Goal: Check status: Check status

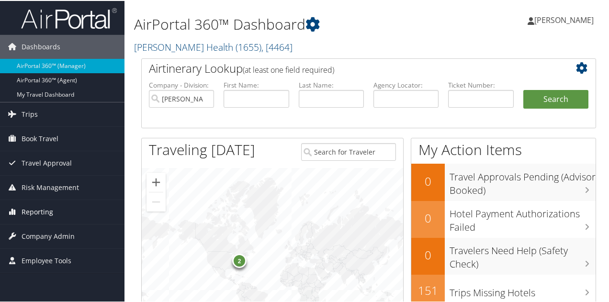
click at [31, 208] on span "Reporting" at bounding box center [38, 211] width 32 height 24
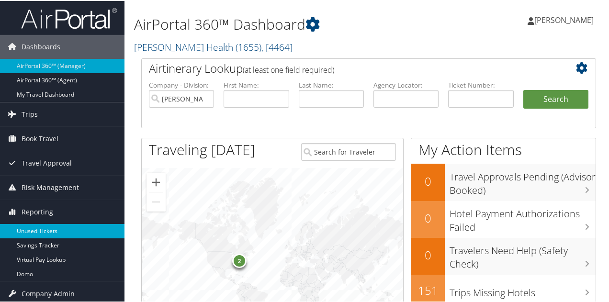
click at [42, 228] on link "Unused Tickets" at bounding box center [62, 230] width 125 height 14
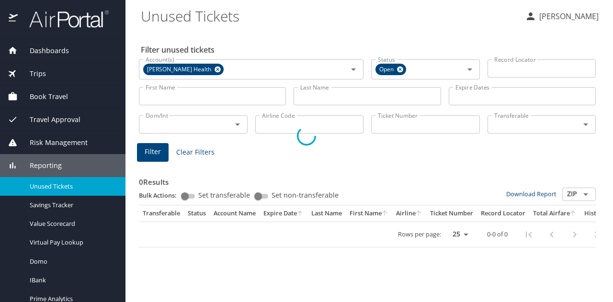
select select "US"
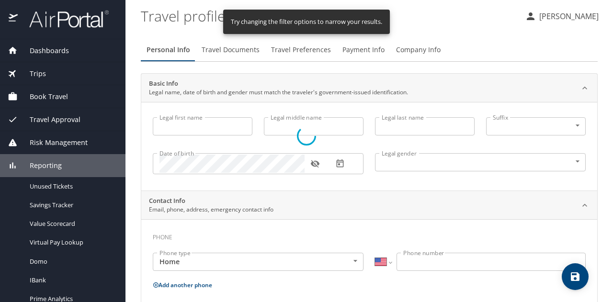
type input "[PERSON_NAME]"
type input "[DEMOGRAPHIC_DATA]"
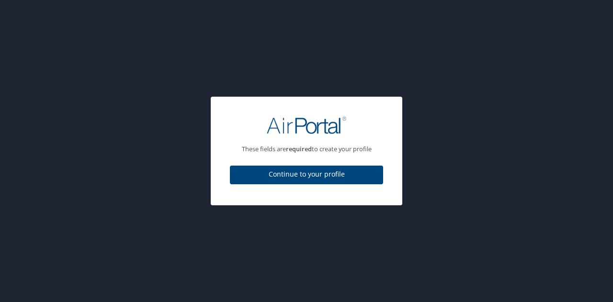
click at [360, 172] on span "Continue to your profile" at bounding box center [307, 175] width 138 height 12
select select "US"
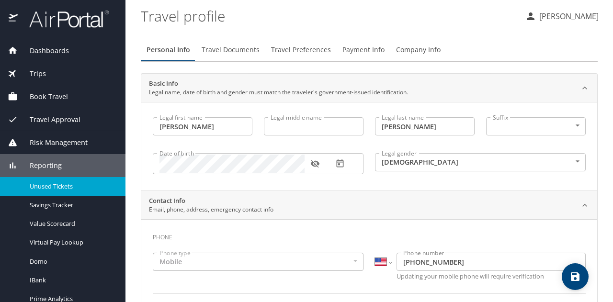
click at [56, 181] on div "Unused Tickets" at bounding box center [63, 186] width 110 height 11
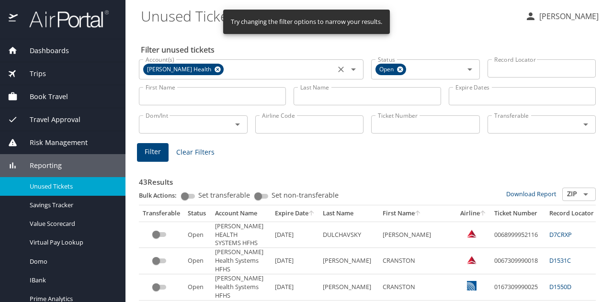
click at [201, 75] on div "[PERSON_NAME] Health Account(s)" at bounding box center [251, 69] width 225 height 20
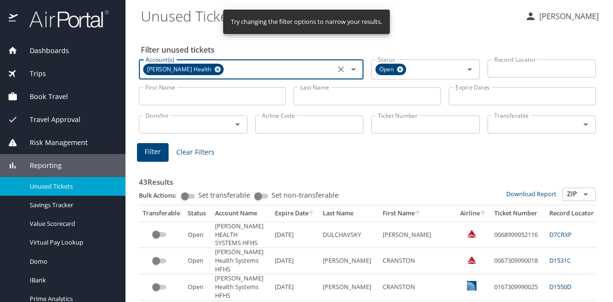
click at [215, 71] on icon at bounding box center [218, 70] width 6 height 6
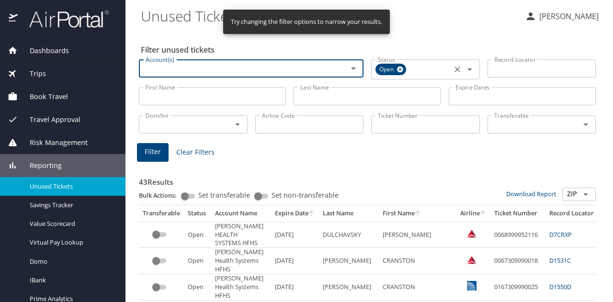
click at [400, 71] on icon at bounding box center [400, 69] width 7 height 11
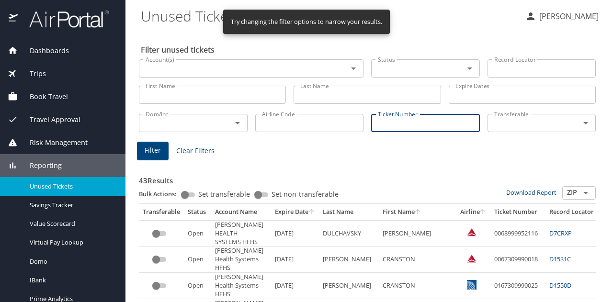
click at [376, 123] on input "Ticket Number" at bounding box center [425, 123] width 109 height 18
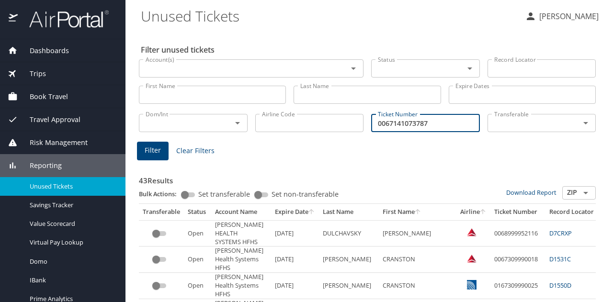
type input "0067141073787"
click at [146, 149] on span "Filter" at bounding box center [153, 151] width 16 height 12
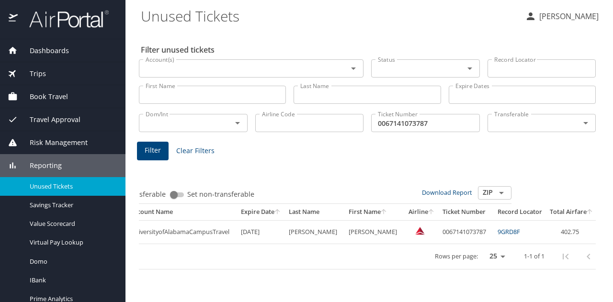
scroll to position [0, 120]
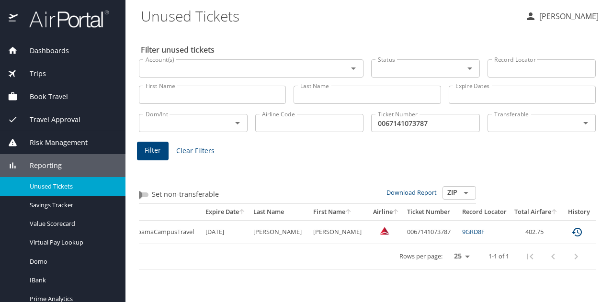
click at [600, 235] on icon "expand row" at bounding box center [605, 232] width 11 height 11
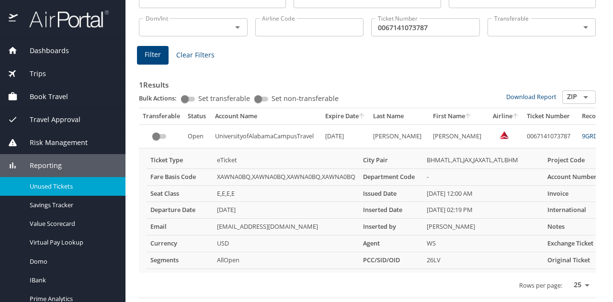
scroll to position [102, 0]
